Goal: Task Accomplishment & Management: Complete application form

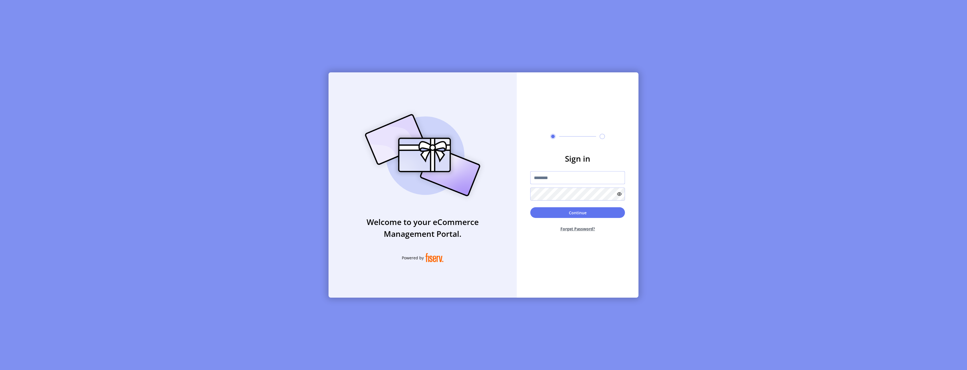
drag, startPoint x: 546, startPoint y: 177, endPoint x: 547, endPoint y: 181, distance: 4.5
click at [547, 178] on input "text" at bounding box center [577, 177] width 95 height 13
type input "**********"
click at [597, 216] on button "Continue" at bounding box center [577, 212] width 95 height 11
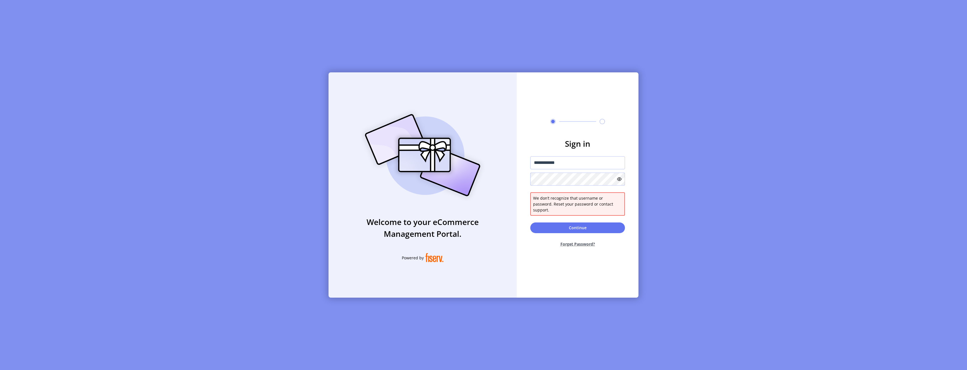
click at [512, 181] on div "**********" at bounding box center [483, 184] width 310 height 225
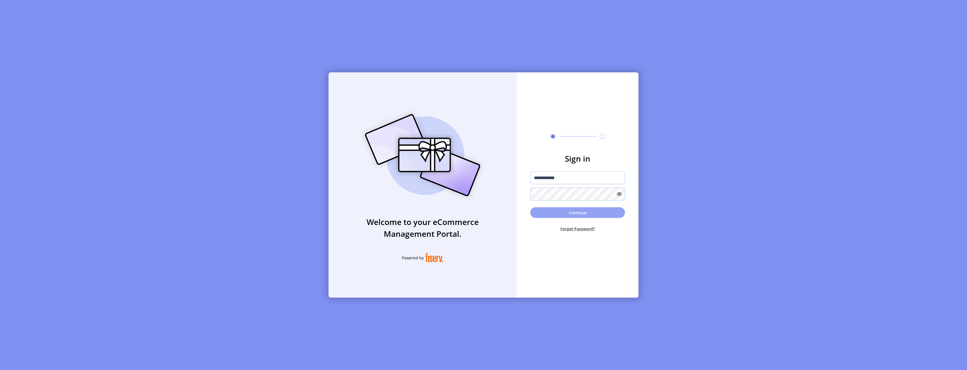
click at [605, 211] on button "Continue" at bounding box center [577, 212] width 95 height 11
click at [546, 203] on input "text" at bounding box center [548, 199] width 10 height 15
click at [549, 197] on input "text" at bounding box center [548, 199] width 10 height 15
type input "*"
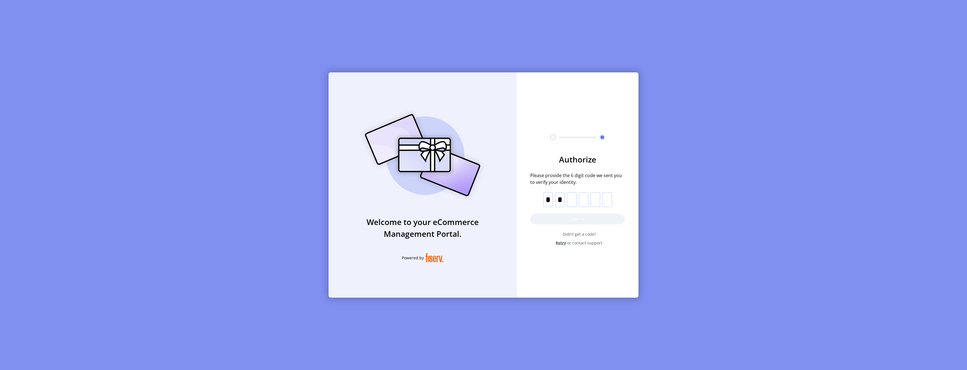
type input "*"
click at [572, 216] on button "Sign in" at bounding box center [577, 219] width 95 height 11
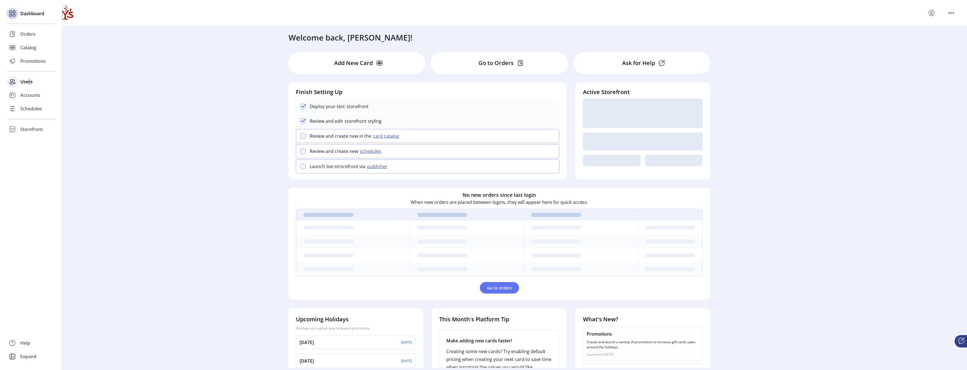
click at [30, 79] on span "Users" at bounding box center [26, 81] width 12 height 7
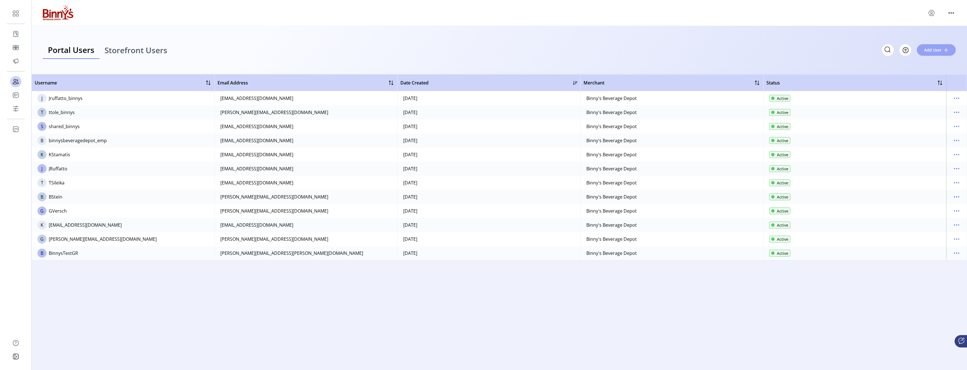
click at [937, 52] on span "Add User" at bounding box center [932, 50] width 17 height 6
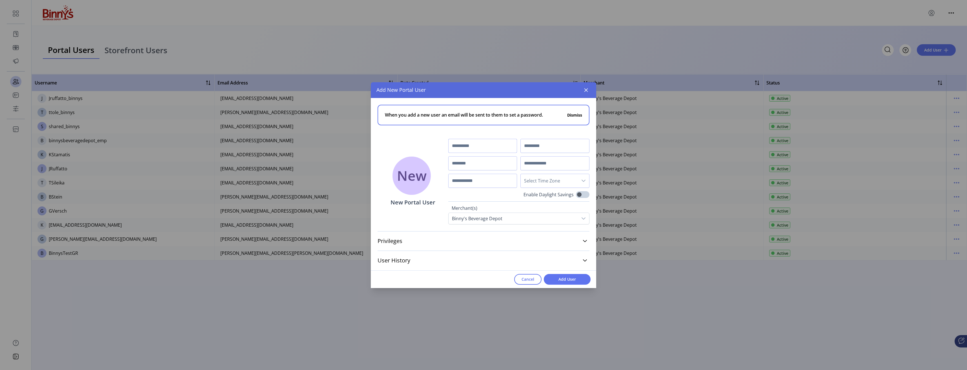
click at [467, 147] on input "text" at bounding box center [482, 146] width 69 height 14
type input "****"
click at [527, 146] on input "text" at bounding box center [554, 146] width 69 height 14
type input "******"
click at [461, 163] on input "text" at bounding box center [482, 163] width 69 height 14
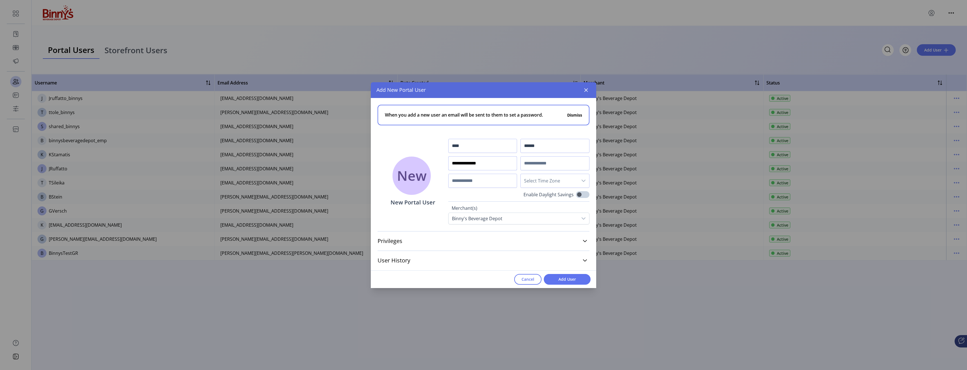
type input "**********"
click at [584, 183] on icon "dropdown trigger" at bounding box center [583, 181] width 5 height 5
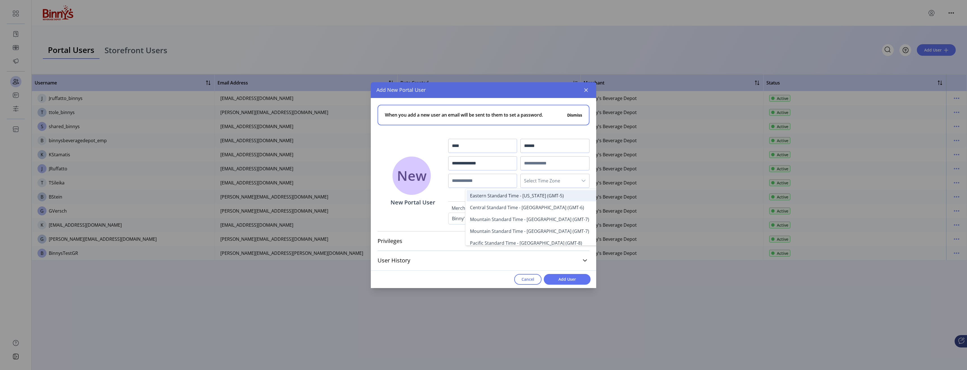
click at [522, 195] on span "Eastern Standard Time - New York (GMT-5)" at bounding box center [517, 196] width 94 height 6
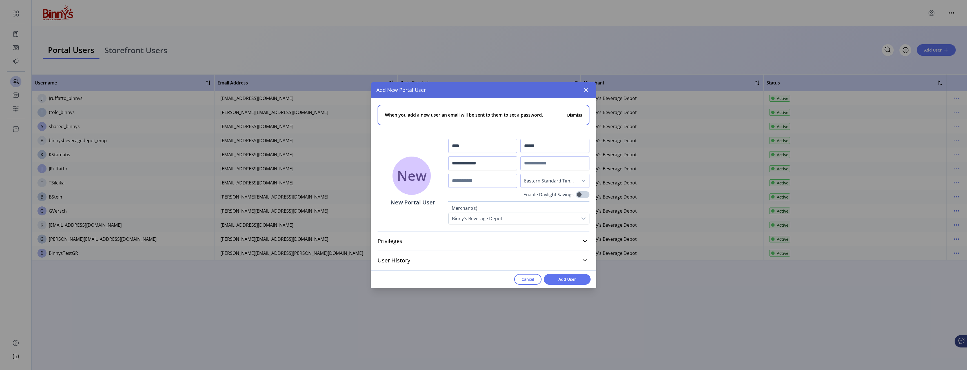
click at [475, 183] on input "text" at bounding box center [482, 181] width 69 height 14
type input "**********"
click at [585, 241] on icon at bounding box center [585, 241] width 5 height 5
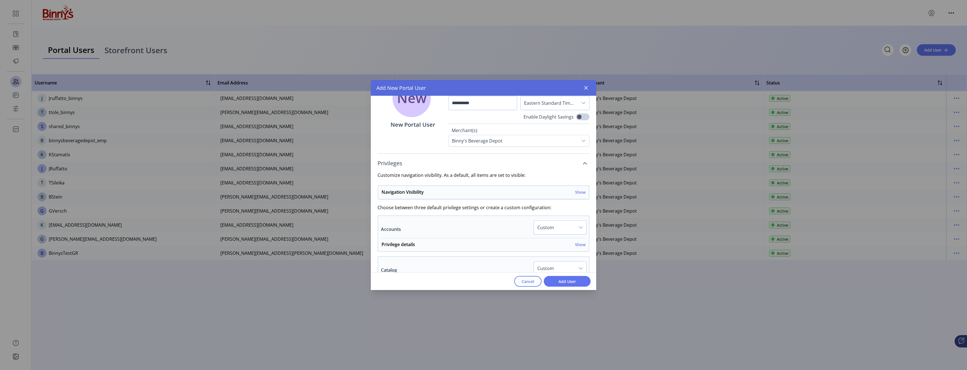
scroll to position [85, 0]
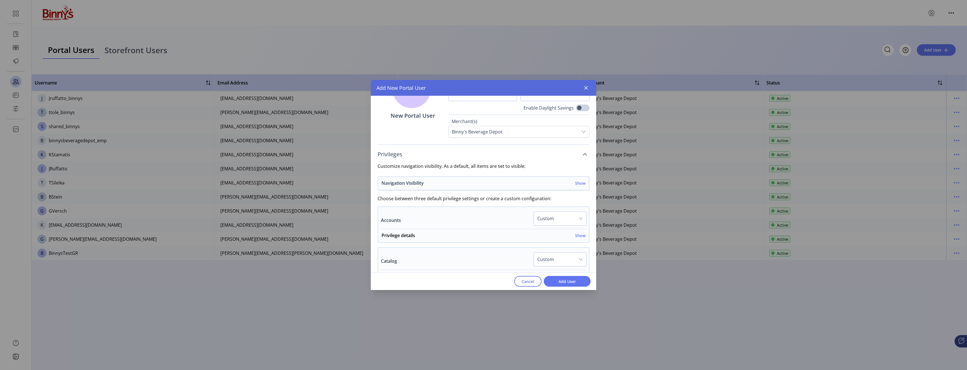
click at [579, 186] on h6 "Show" at bounding box center [580, 183] width 10 height 6
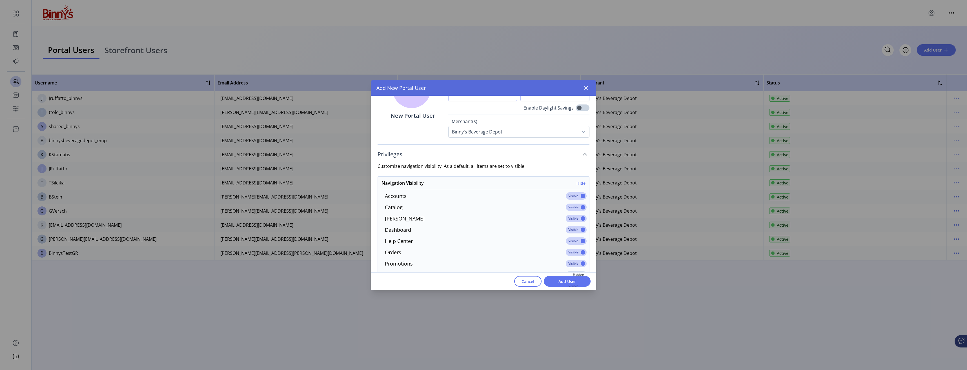
click at [579, 195] on span at bounding box center [576, 195] width 21 height 7
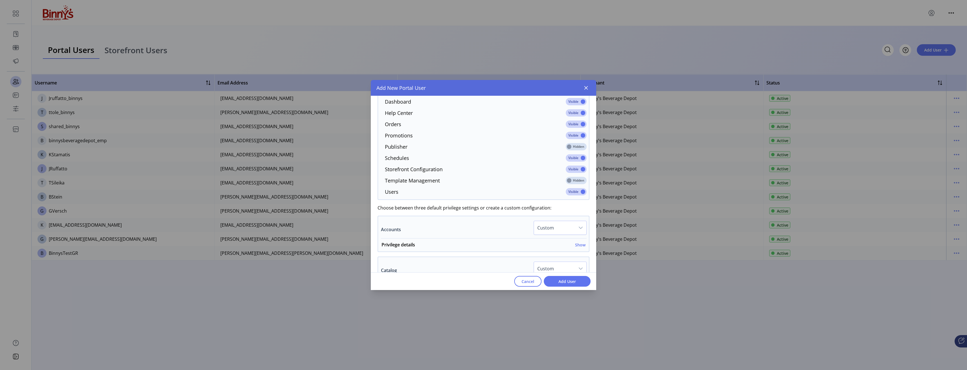
scroll to position [225, 0]
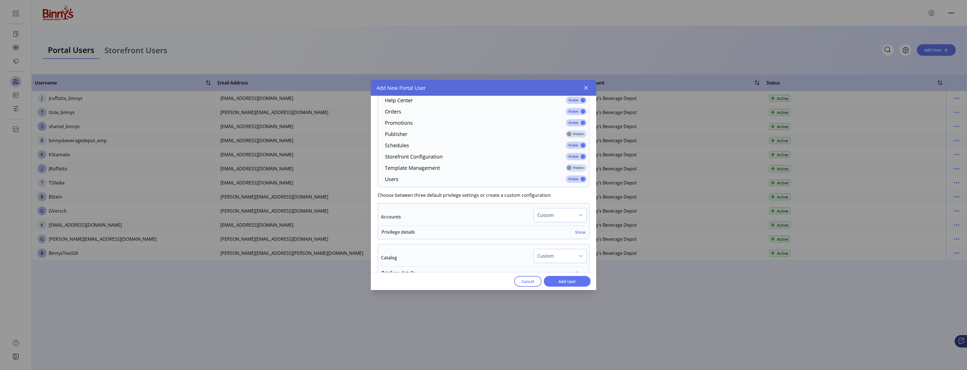
click at [576, 233] on h6 "Show" at bounding box center [580, 232] width 10 height 6
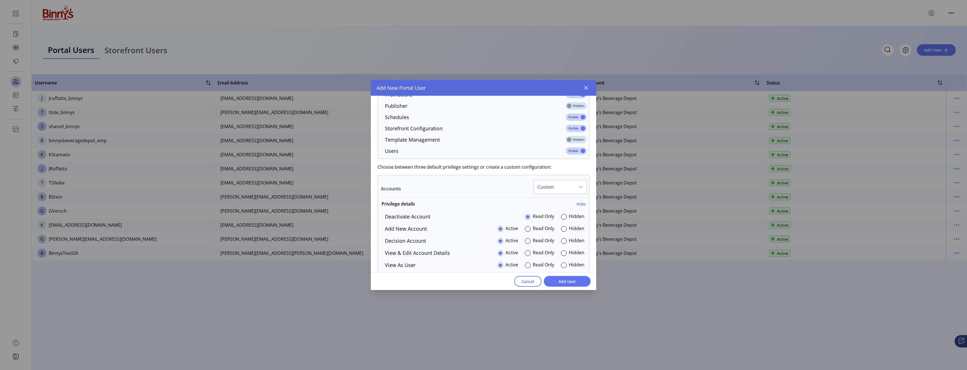
scroll to position [282, 0]
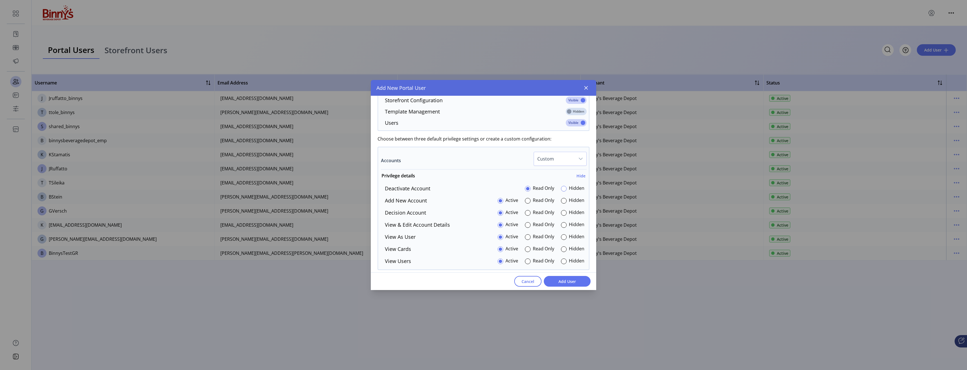
click at [561, 189] on div at bounding box center [564, 189] width 6 height 6
click at [563, 201] on div at bounding box center [564, 201] width 6 height 6
click at [562, 211] on div at bounding box center [564, 213] width 6 height 6
click at [561, 225] on div at bounding box center [564, 225] width 6 height 6
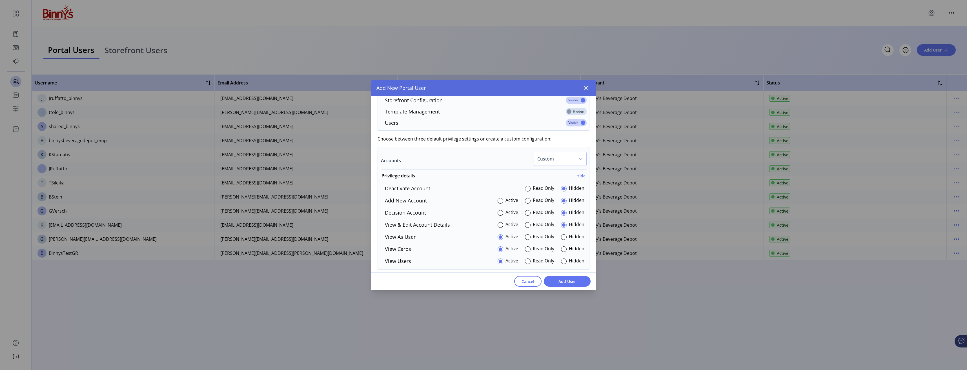
click at [562, 240] on p-radiobutton at bounding box center [564, 237] width 6 height 8
click at [561, 239] on div at bounding box center [564, 237] width 6 height 6
click at [562, 250] on div at bounding box center [564, 249] width 6 height 6
click at [563, 262] on div at bounding box center [564, 262] width 6 height 6
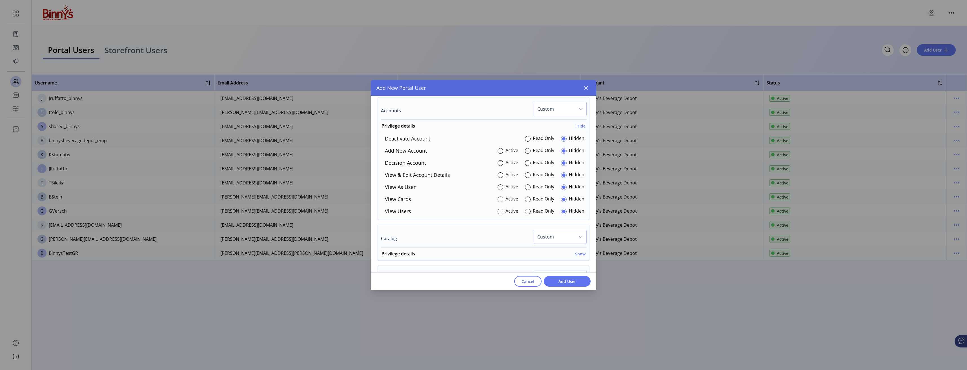
scroll to position [338, 0]
click at [575, 250] on div "Privilege details Show" at bounding box center [483, 249] width 204 height 10
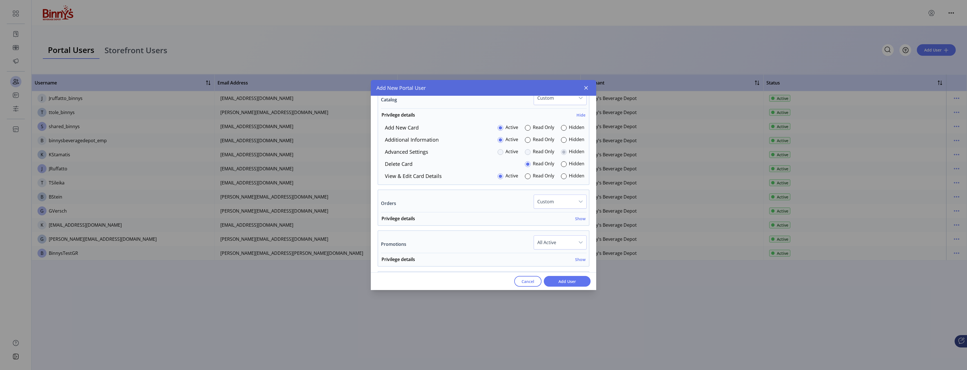
scroll to position [479, 0]
click at [579, 212] on h6 "Show" at bounding box center [580, 210] width 10 height 6
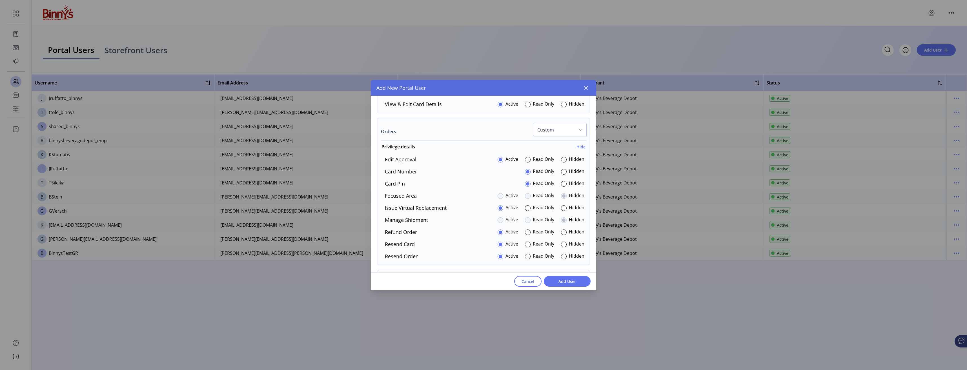
scroll to position [563, 0]
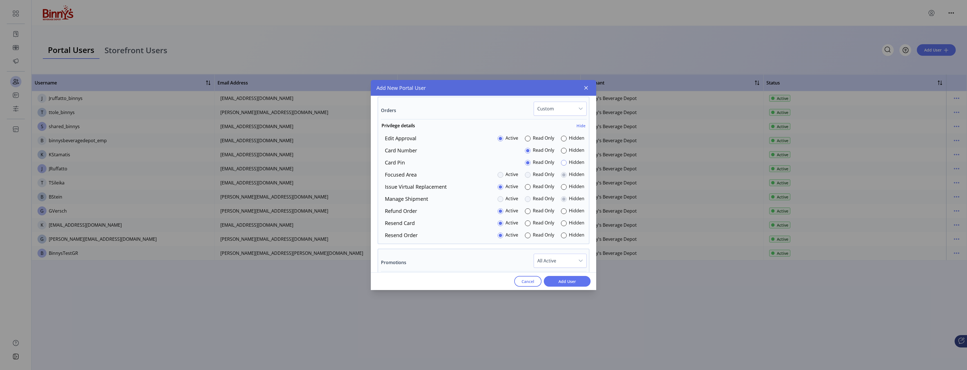
click at [562, 164] on div at bounding box center [564, 163] width 6 height 6
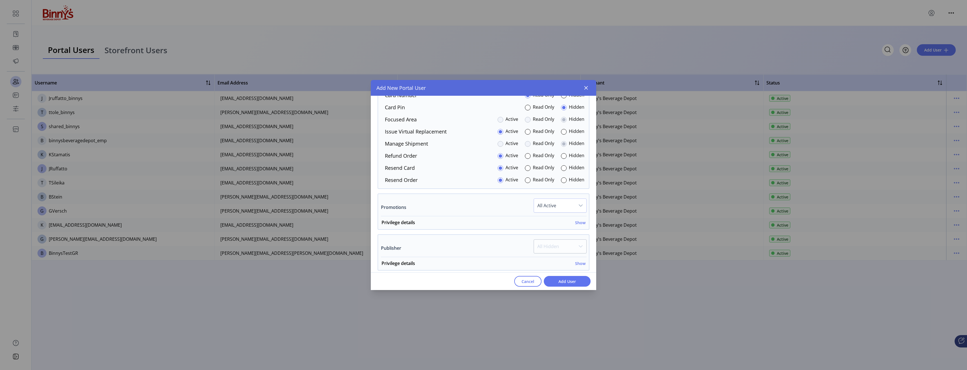
scroll to position [620, 0]
click at [576, 224] on h6 "Show" at bounding box center [580, 222] width 10 height 6
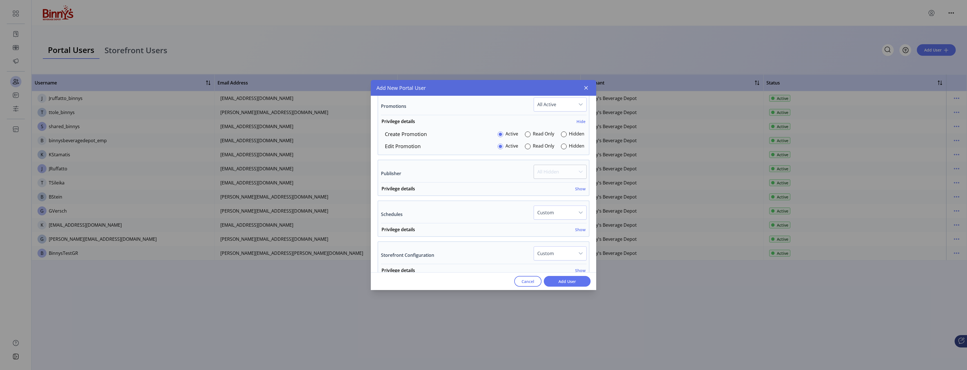
scroll to position [732, 0]
click at [576, 174] on h6 "Show" at bounding box center [580, 176] width 10 height 6
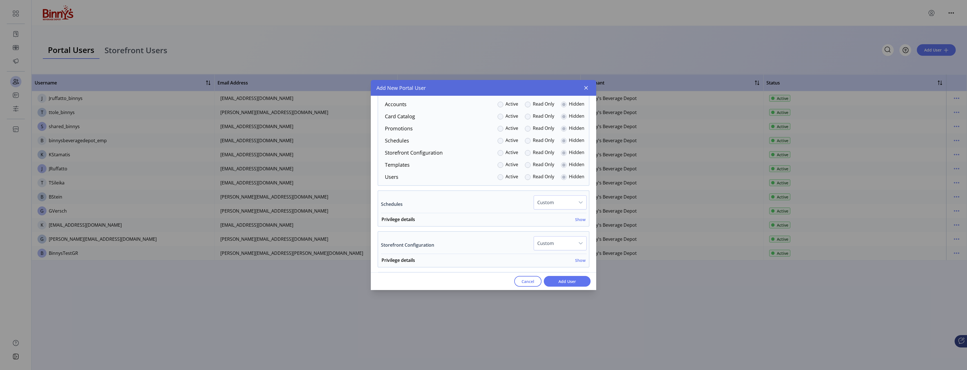
scroll to position [845, 0]
click at [577, 192] on h6 "Show" at bounding box center [580, 191] width 10 height 6
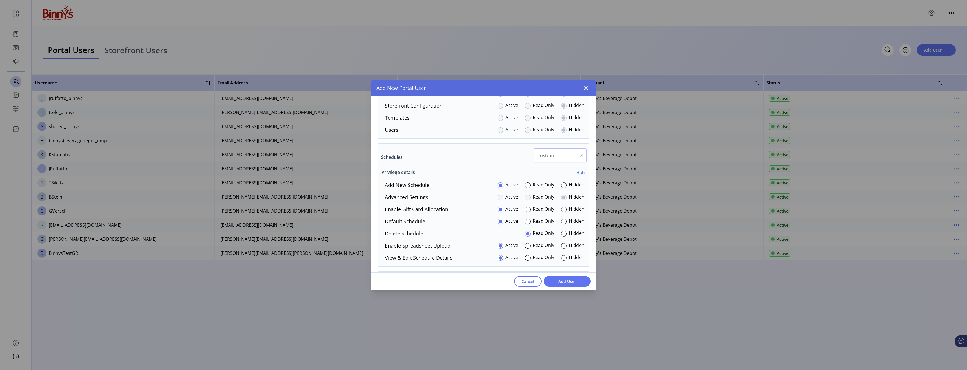
scroll to position [873, 0]
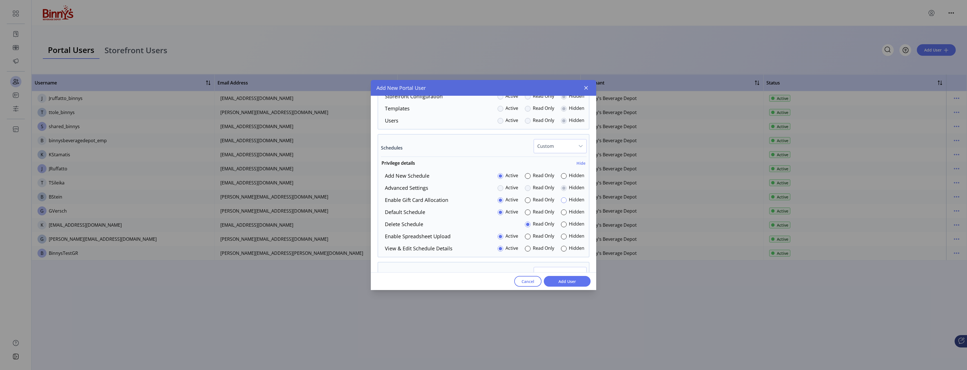
click at [562, 201] on div at bounding box center [564, 200] width 6 height 6
click at [561, 235] on div at bounding box center [564, 237] width 6 height 6
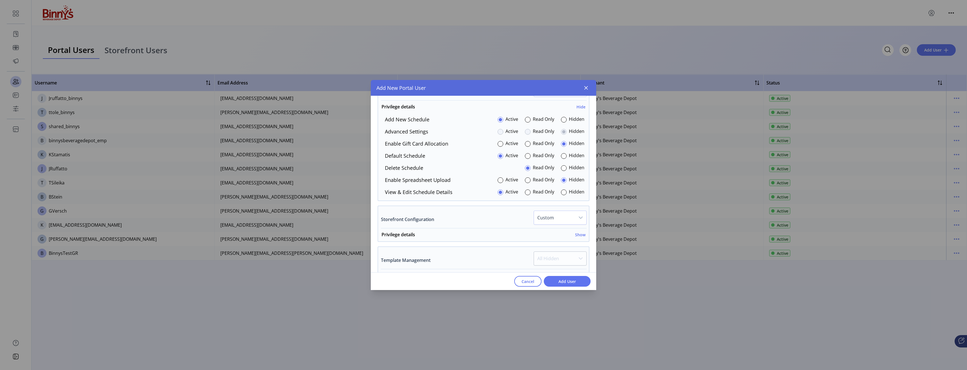
scroll to position [958, 0]
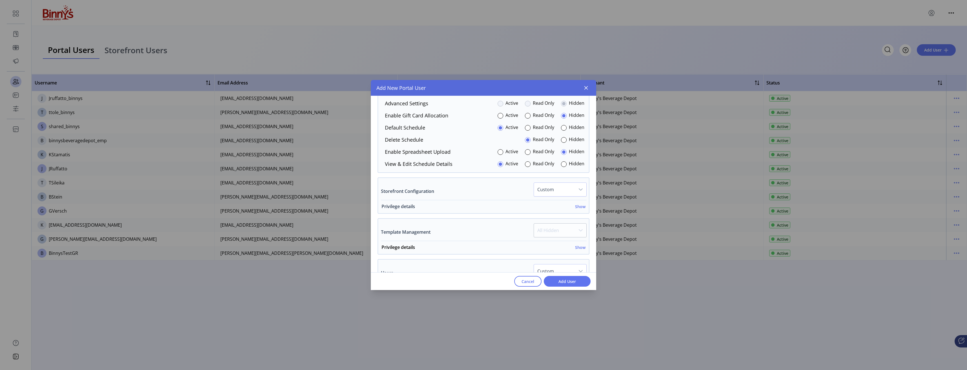
click at [575, 205] on h6 "Show" at bounding box center [580, 207] width 10 height 6
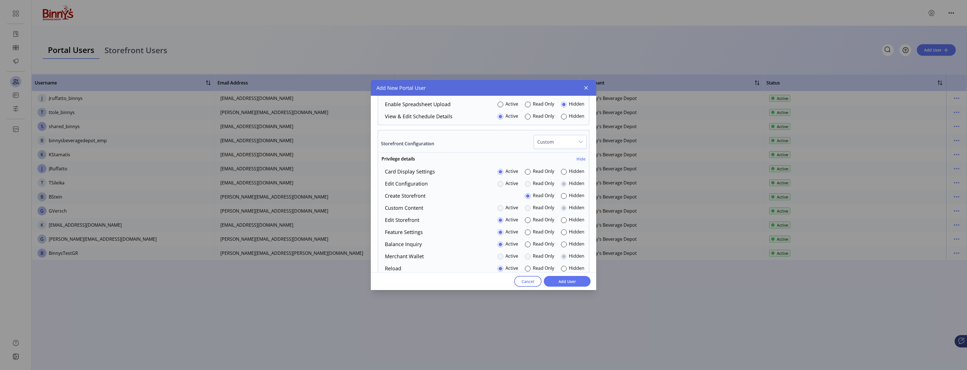
scroll to position [1014, 0]
click at [563, 163] on div at bounding box center [564, 163] width 6 height 6
click at [564, 225] on div "Hidden" at bounding box center [572, 224] width 23 height 8
click at [561, 224] on div at bounding box center [564, 224] width 6 height 6
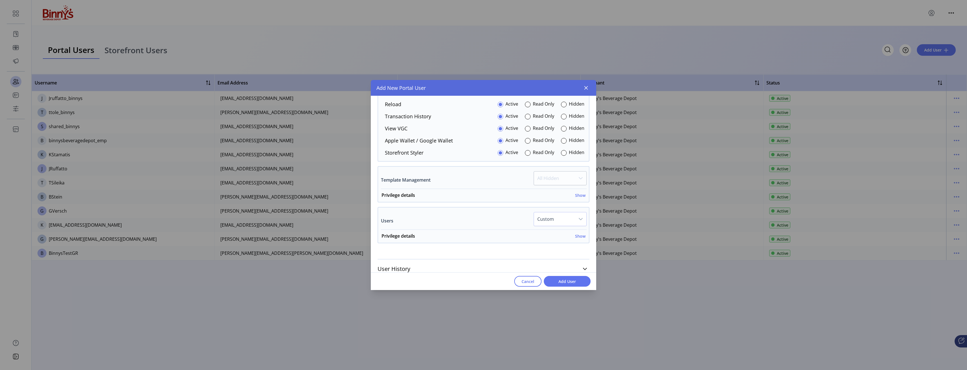
scroll to position [1176, 0]
click at [580, 189] on h6 "Show" at bounding box center [580, 189] width 10 height 6
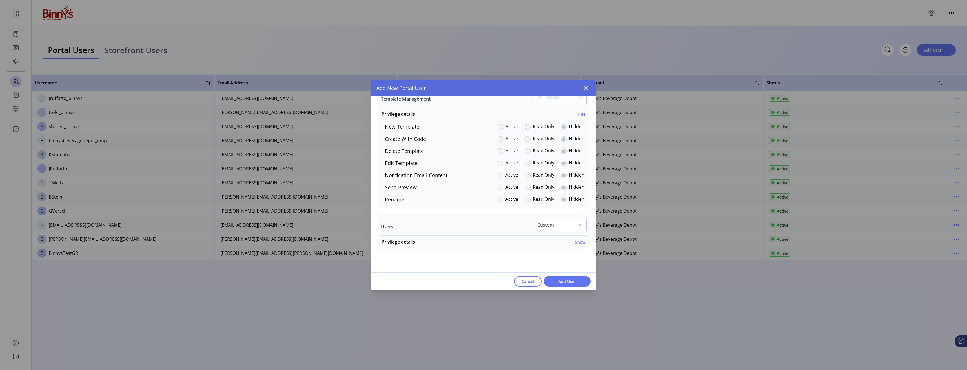
scroll to position [1263, 0]
click at [578, 230] on h6 "Show" at bounding box center [580, 230] width 10 height 6
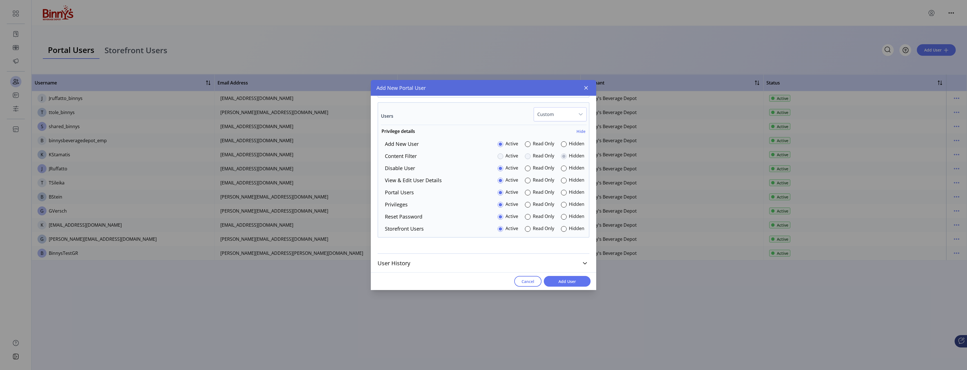
scroll to position [1362, 0]
click at [561, 227] on div at bounding box center [564, 228] width 6 height 6
click at [566, 281] on span "Add User" at bounding box center [567, 282] width 32 height 6
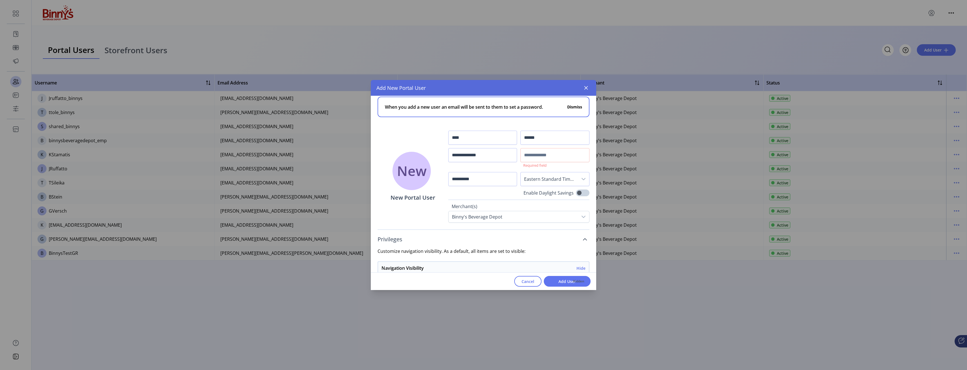
scroll to position [0, 0]
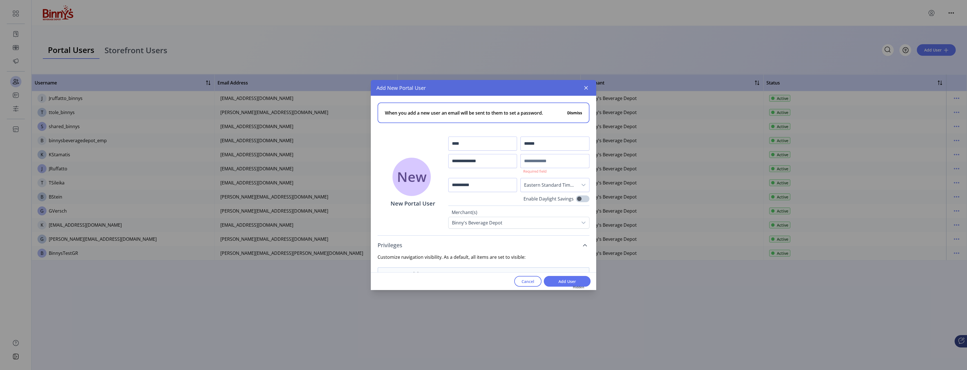
click at [527, 163] on input "text" at bounding box center [554, 161] width 69 height 14
click at [540, 162] on input "text" at bounding box center [554, 161] width 69 height 14
type input "**********"
click at [564, 285] on button "Add User" at bounding box center [567, 281] width 47 height 11
